Goal: Download file/media

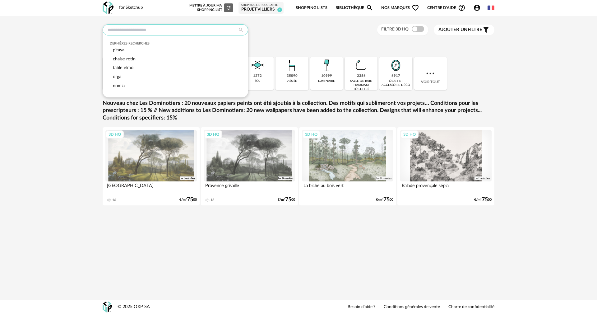
click at [138, 31] on input "text" at bounding box center [175, 29] width 145 height 11
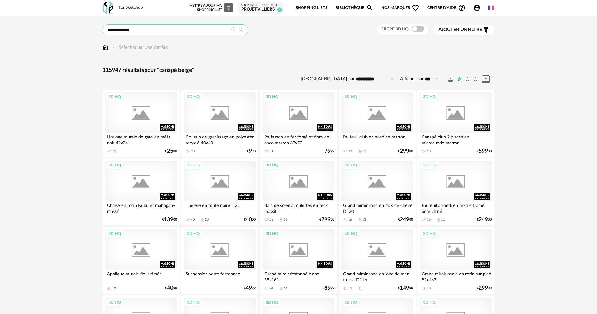
type input "**********"
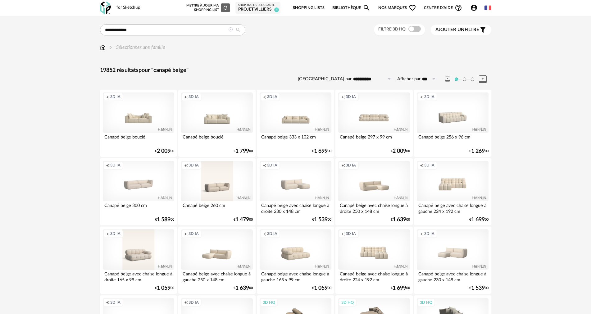
click at [216, 190] on div "Creation icon 3D IA" at bounding box center [216, 181] width 71 height 40
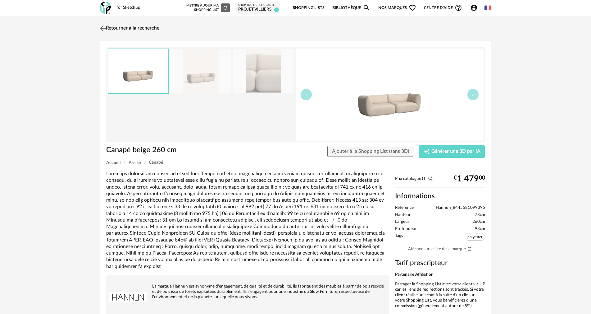
click at [108, 25] on link "Retourner à la recherche" at bounding box center [129, 28] width 61 height 14
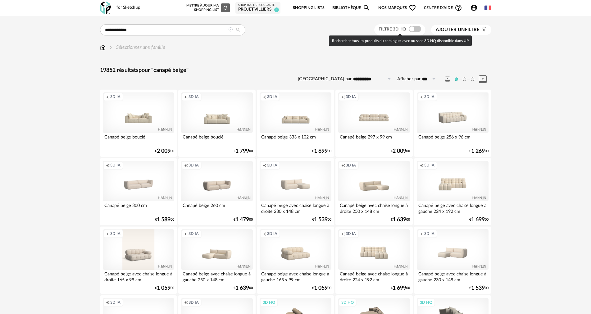
click at [417, 30] on span at bounding box center [415, 29] width 12 height 6
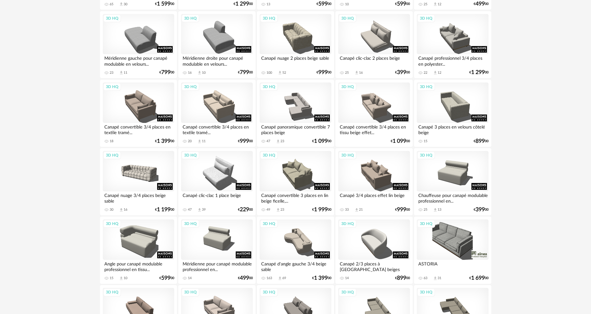
scroll to position [497, 0]
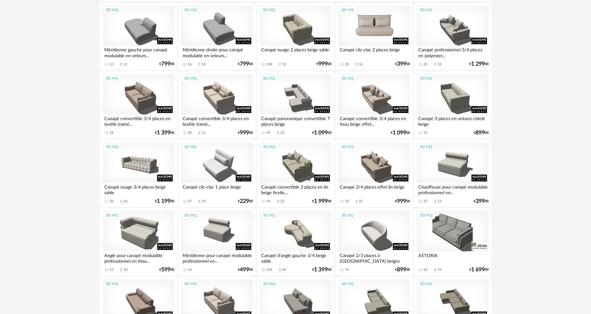
click at [384, 36] on div "3D HQ" at bounding box center [373, 26] width 71 height 40
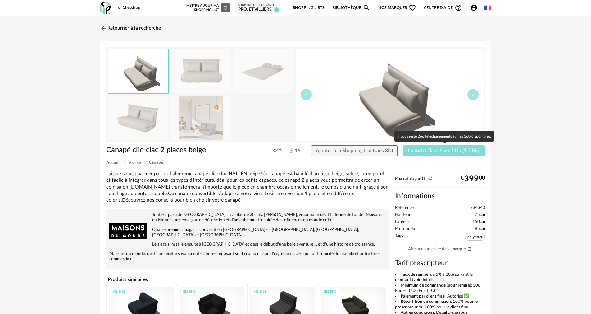
click at [411, 150] on span "Importer dans SketchUp (1,7 Mo)" at bounding box center [444, 150] width 73 height 5
